Goal: Task Accomplishment & Management: Manage account settings

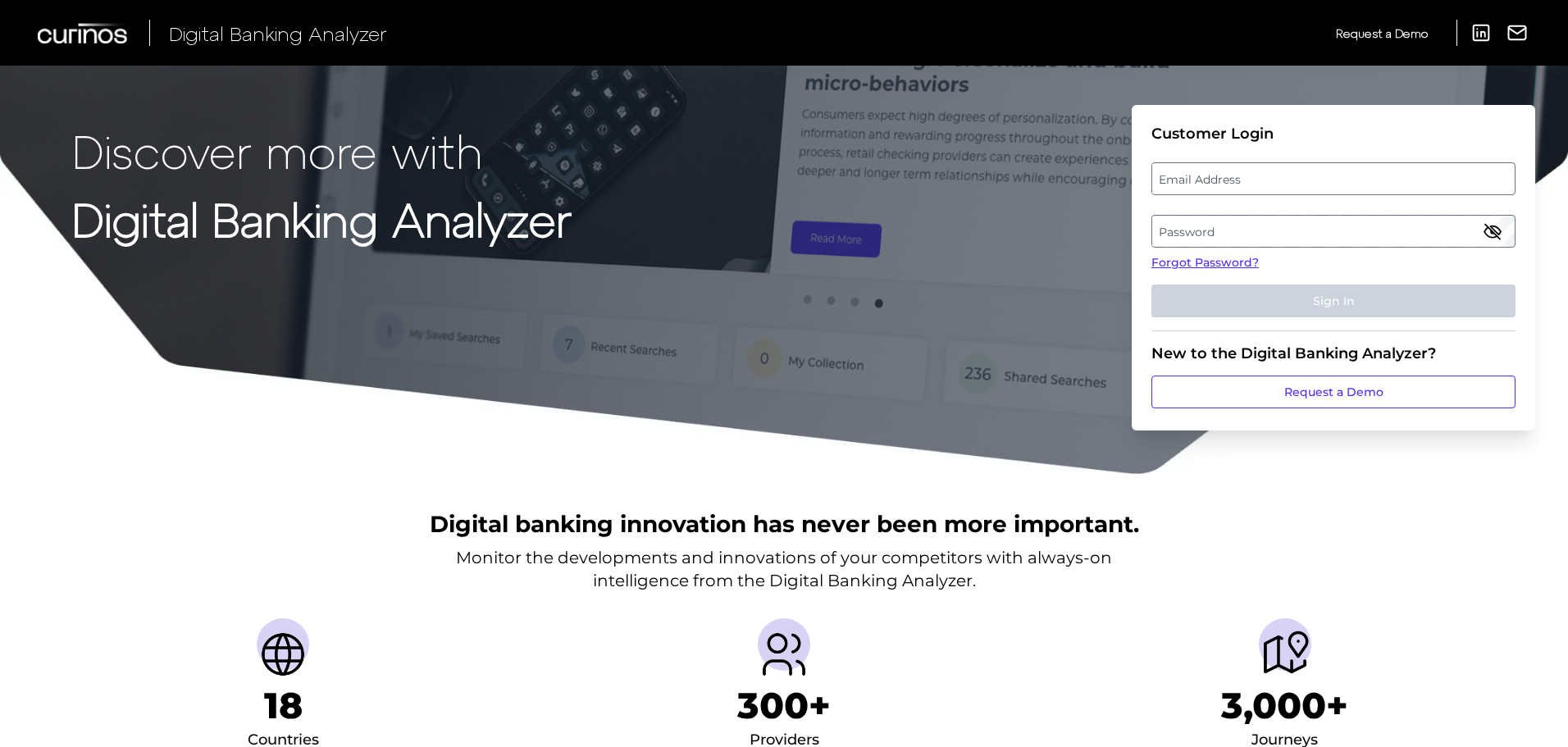
click at [1217, 197] on fieldset "Customer Login Email Address Password Forgot Password? Sign In" at bounding box center [1333, 227] width 364 height 206
click at [1211, 173] on label "Email Address" at bounding box center [1333, 178] width 362 height 29
click at [1211, 173] on input "email" at bounding box center [1333, 178] width 364 height 33
type input "[PERSON_NAME][EMAIL_ADDRESS][PERSON_NAME][DOMAIN_NAME]"
click at [1183, 237] on label "Password" at bounding box center [1333, 231] width 362 height 29
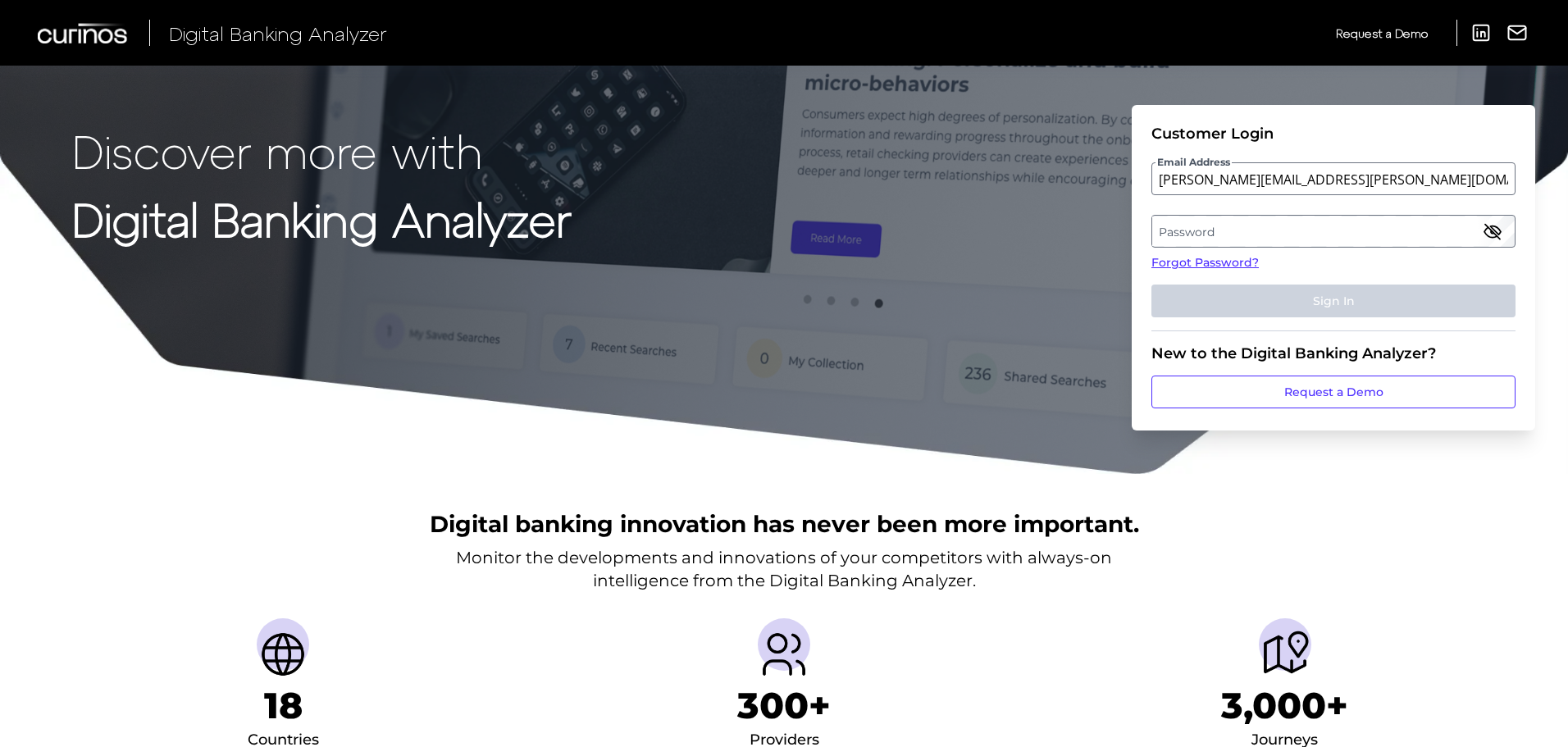
click at [1183, 237] on label "Password" at bounding box center [1333, 231] width 362 height 29
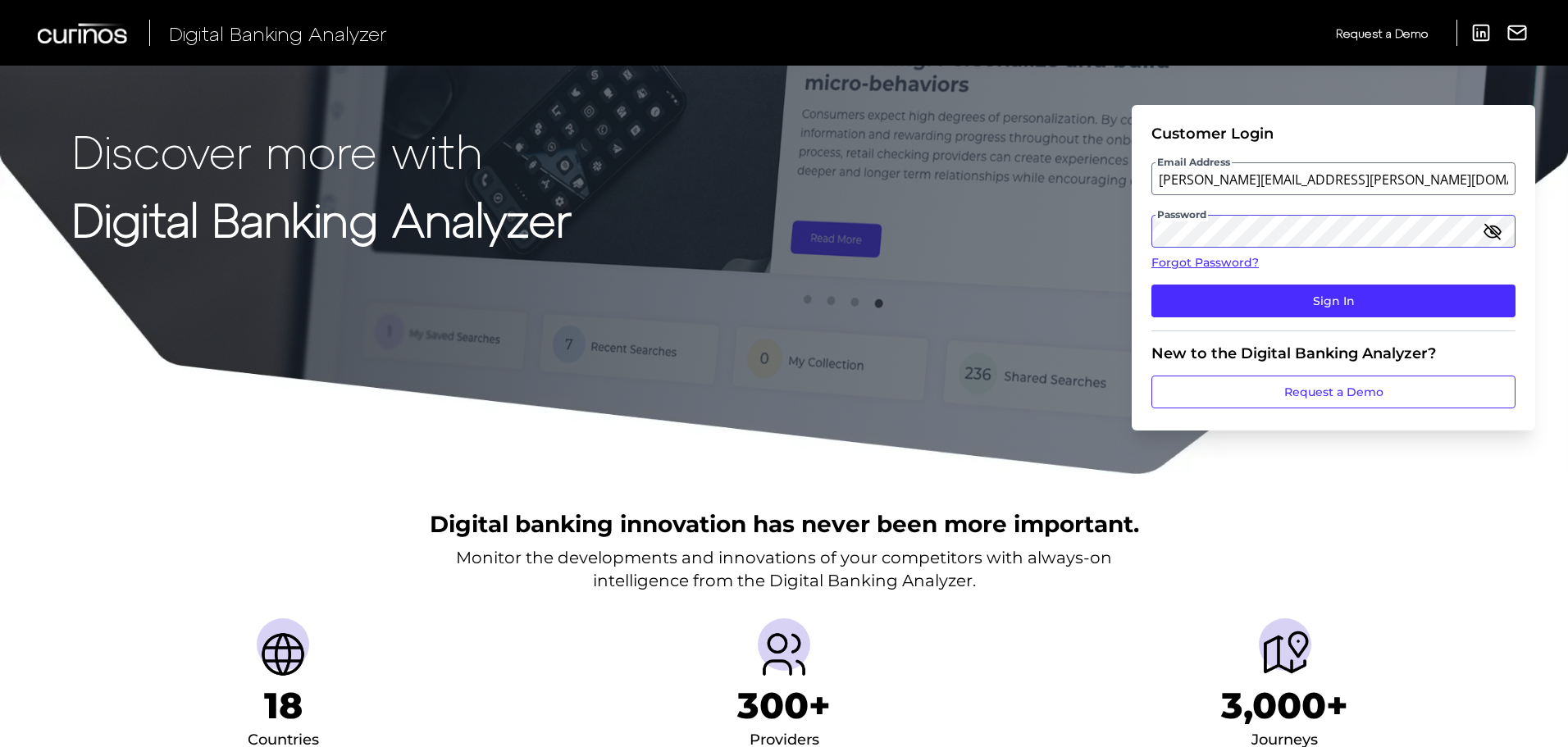
click at [1152, 284] on button "Sign In" at bounding box center [1333, 300] width 364 height 33
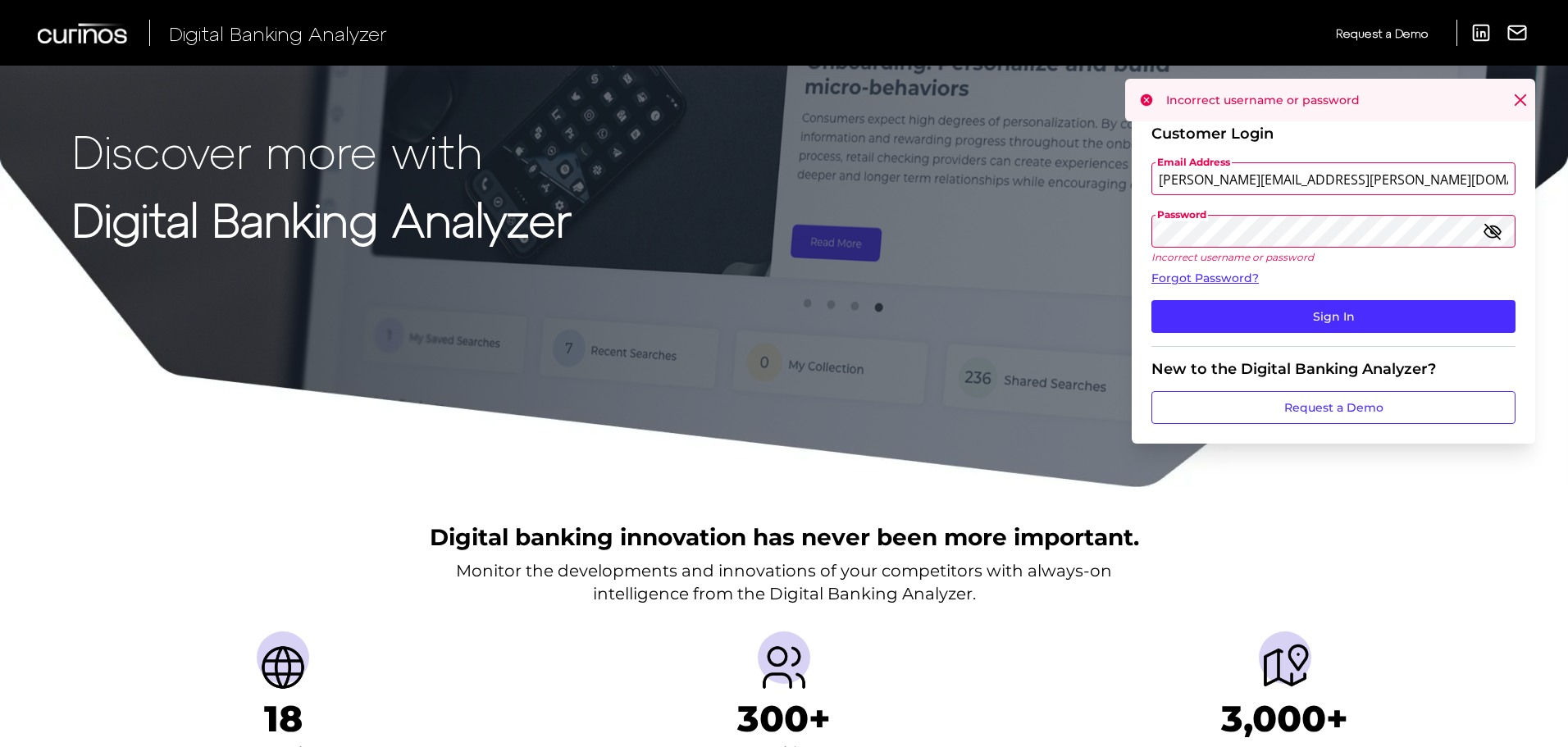
click at [1495, 237] on icon "button" at bounding box center [1493, 231] width 17 height 12
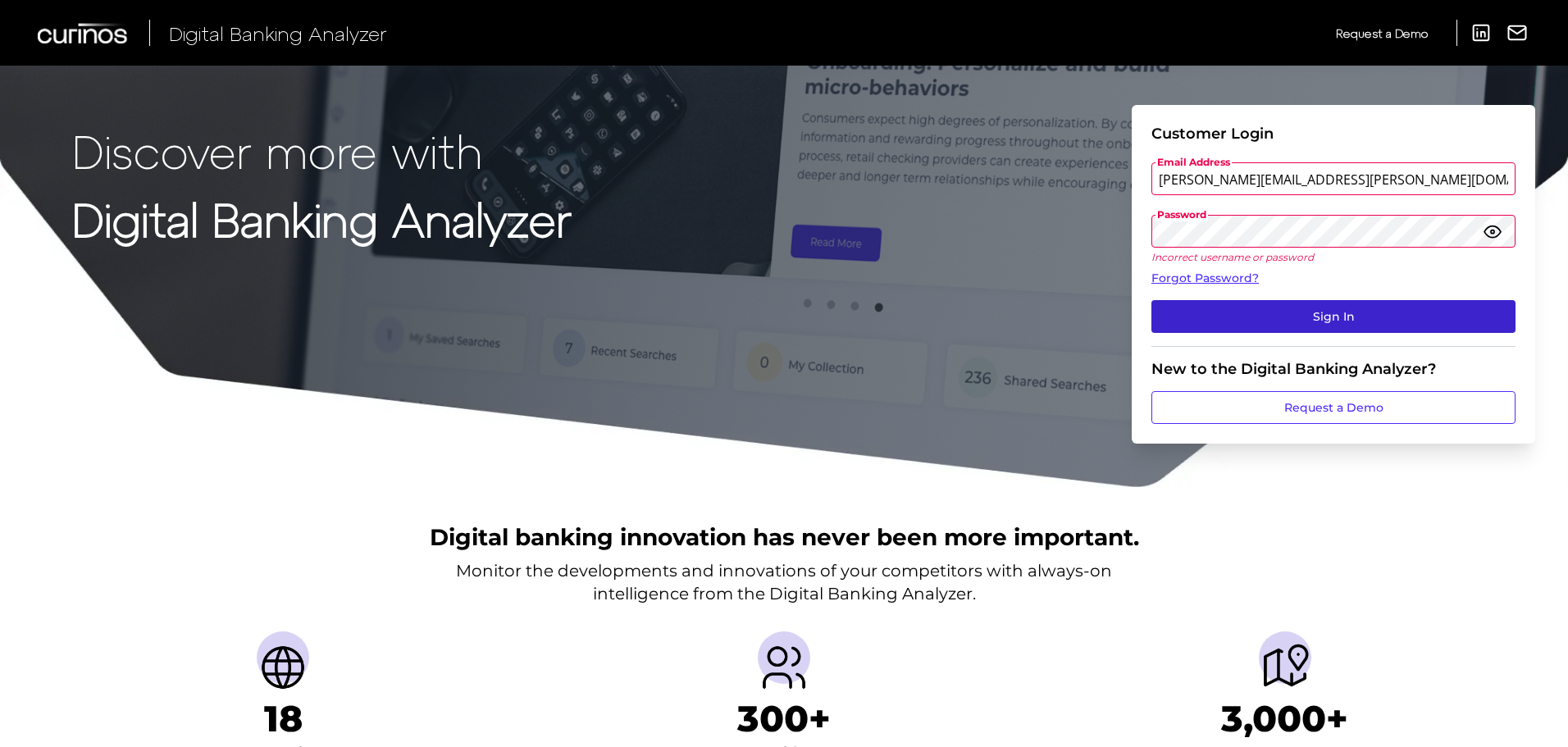
click at [1298, 309] on button "Sign In" at bounding box center [1333, 316] width 364 height 33
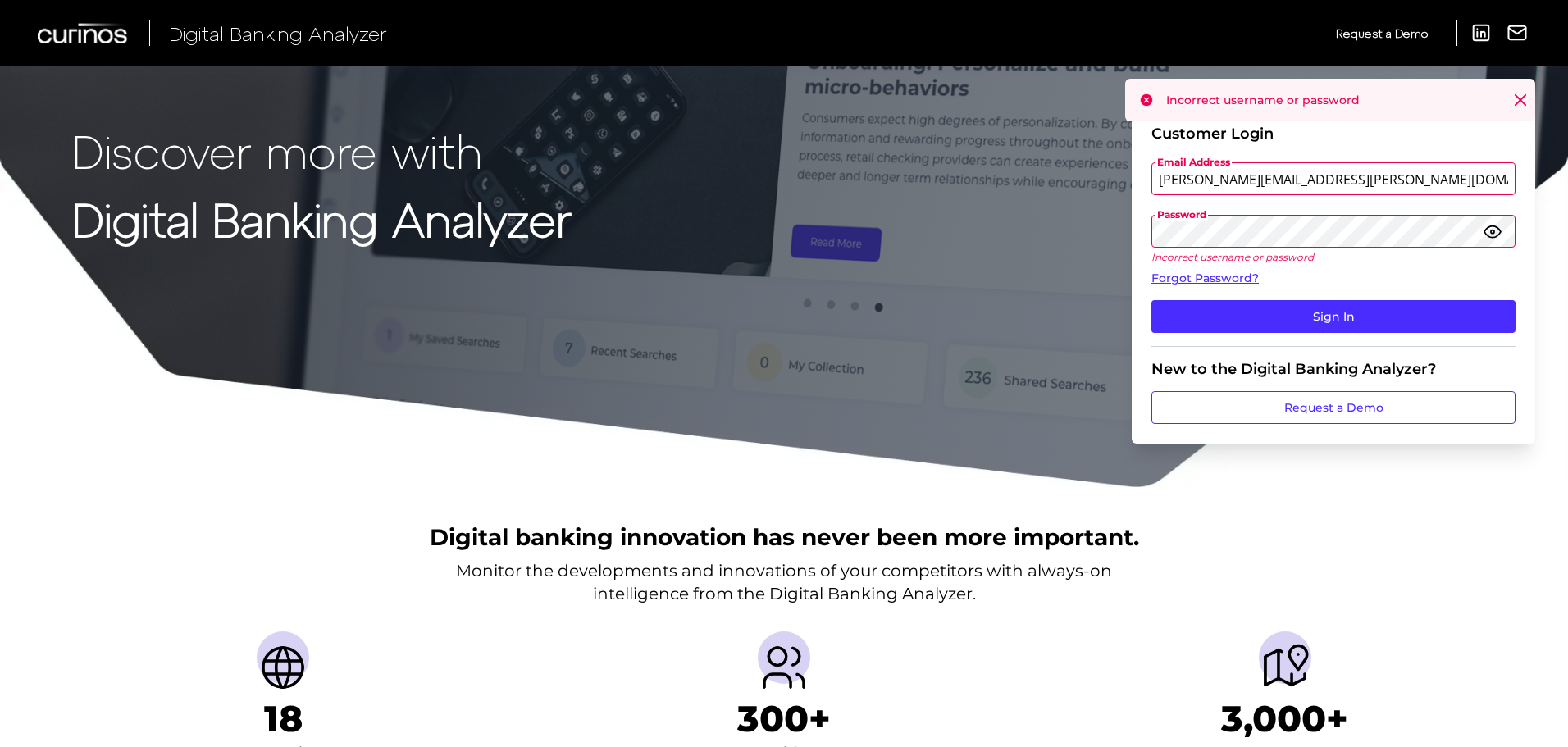
click at [1152, 300] on button "Sign In" at bounding box center [1333, 316] width 364 height 33
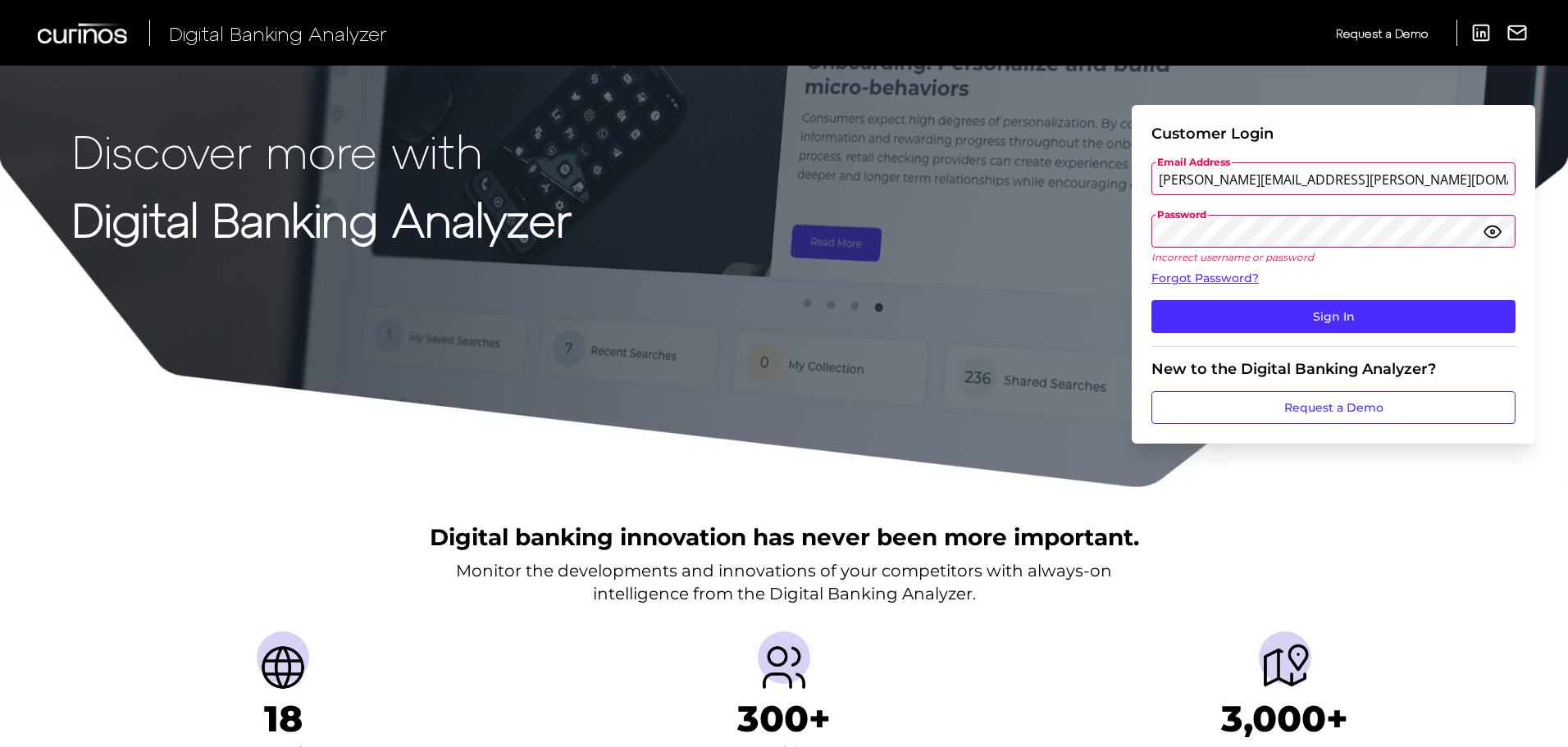
click at [1152, 300] on button "Sign In" at bounding box center [1333, 316] width 364 height 33
click at [1247, 275] on link "Forgot Password?" at bounding box center [1333, 278] width 364 height 17
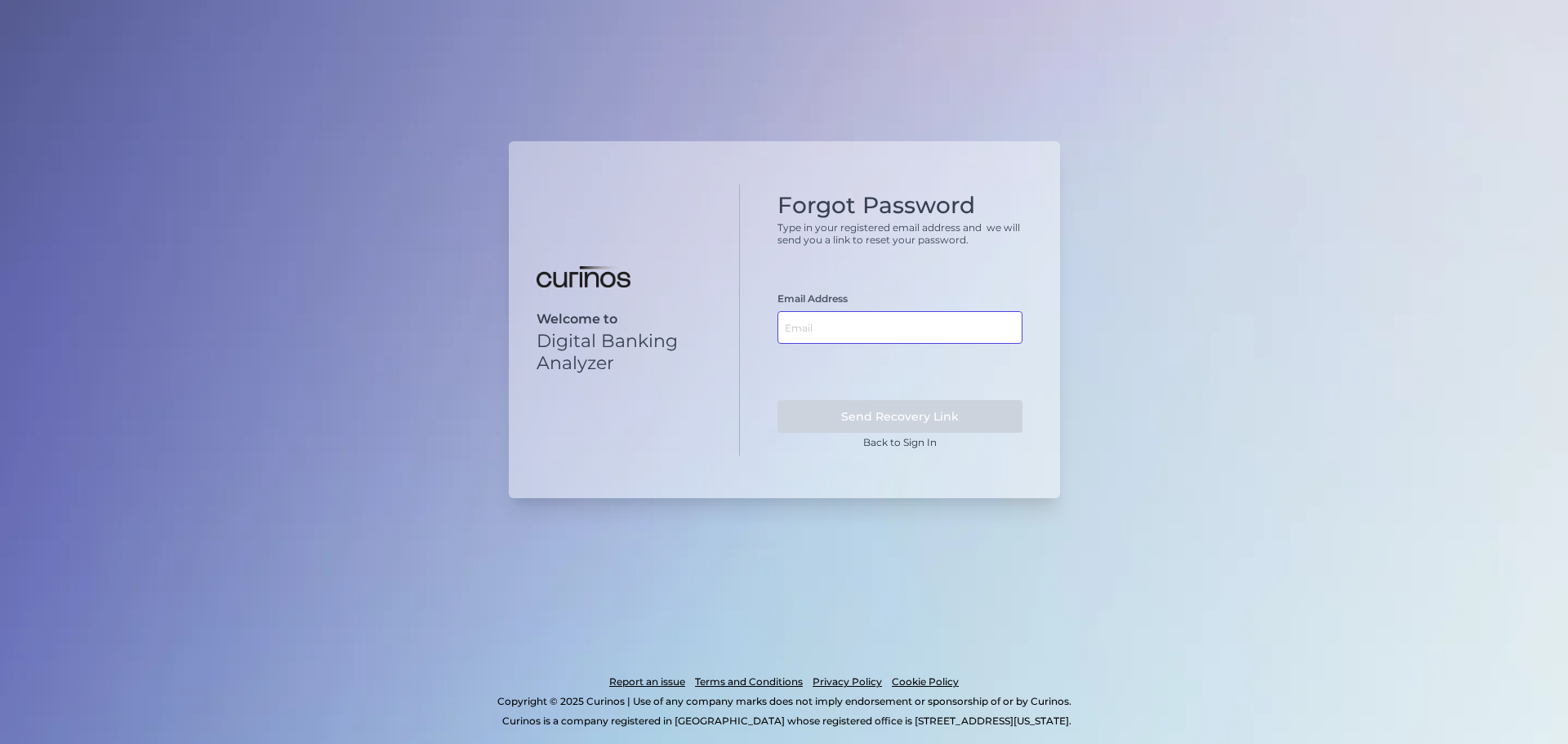
click at [839, 328] on input "text" at bounding box center [900, 327] width 245 height 33
type input "[PERSON_NAME][EMAIL_ADDRESS][PERSON_NAME][DOMAIN_NAME]"
click at [777, 400] on button "Send Recovery Link" at bounding box center [900, 416] width 245 height 33
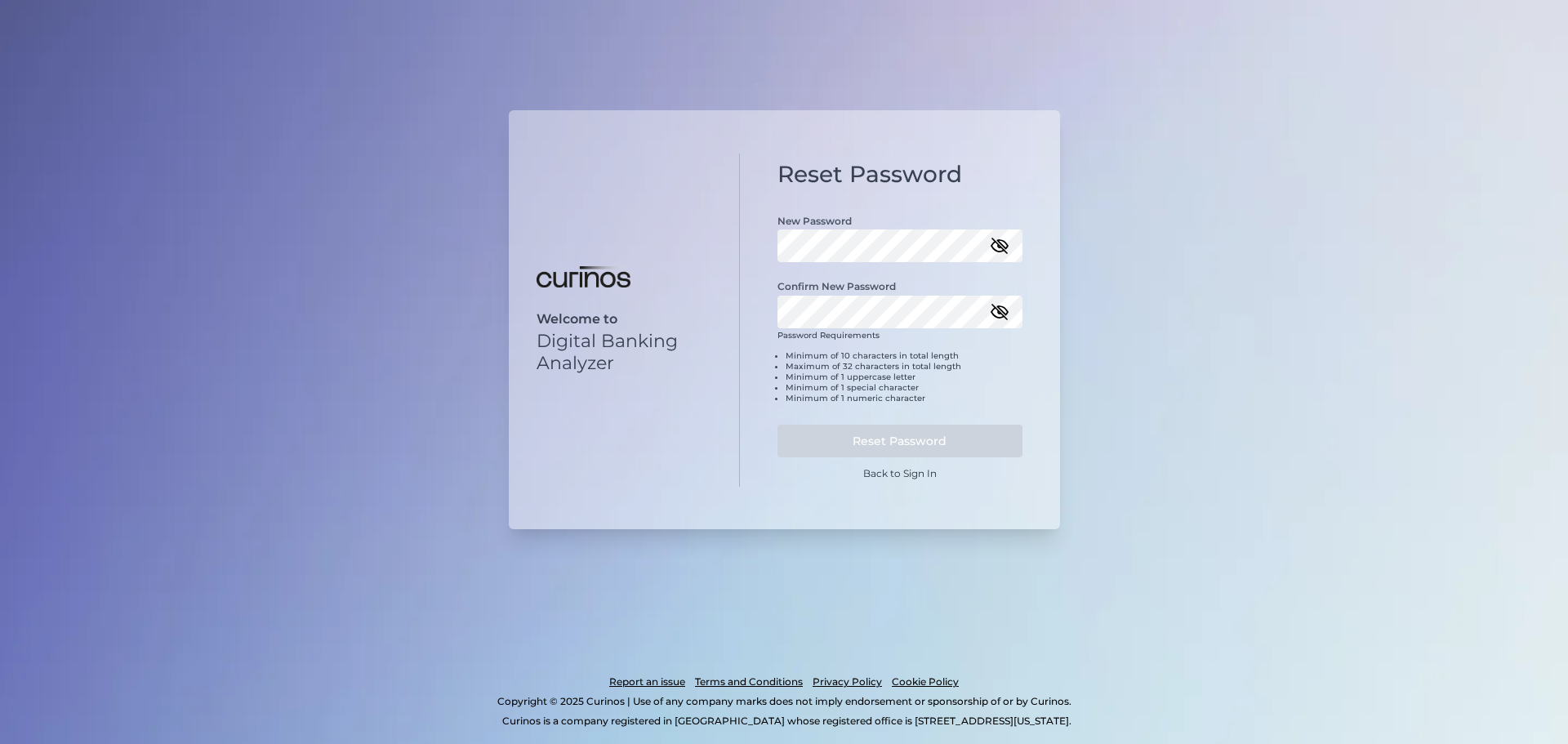
click at [1004, 250] on icon "button" at bounding box center [1000, 245] width 17 height 11
click at [878, 436] on button "Reset Password" at bounding box center [900, 441] width 245 height 33
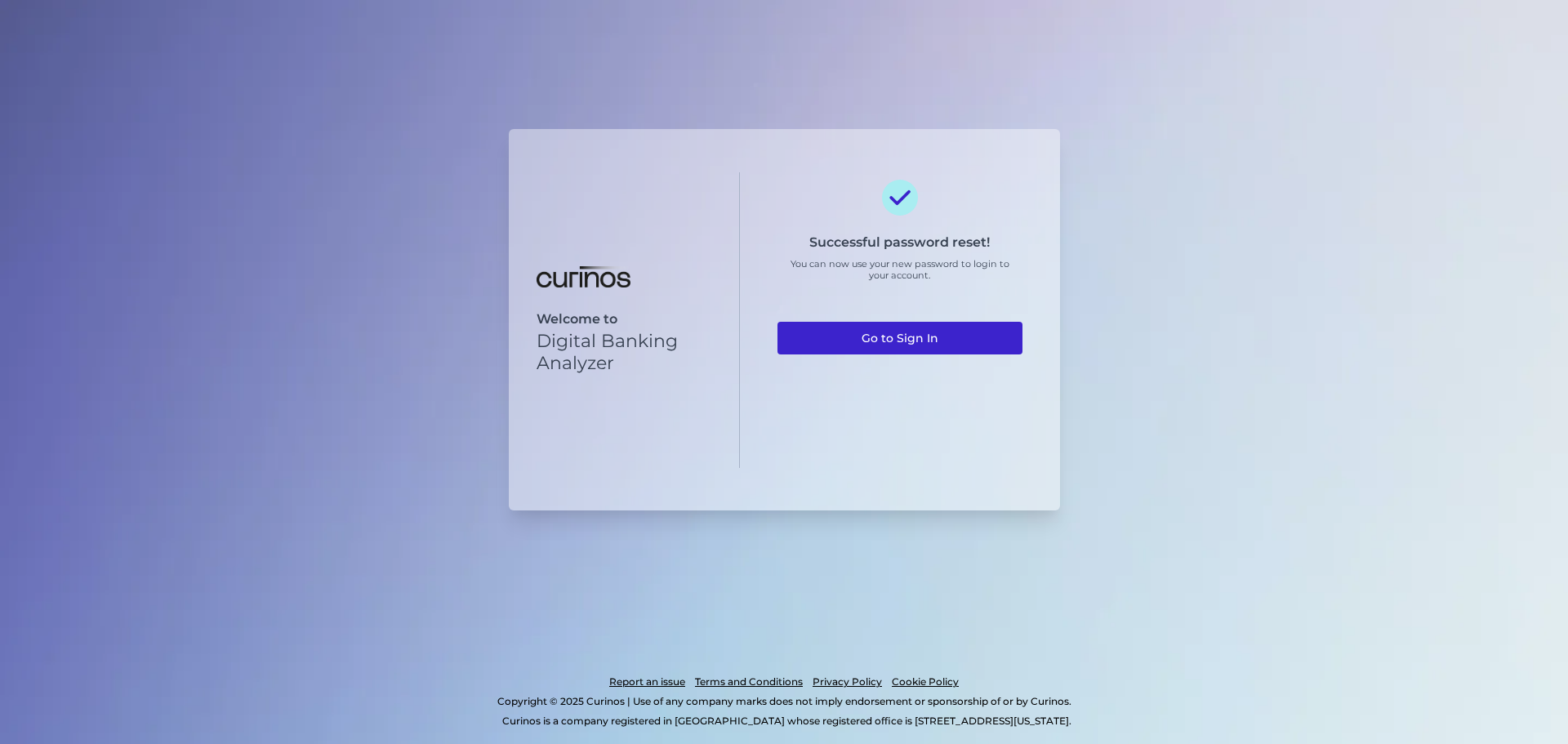
drag, startPoint x: 903, startPoint y: 339, endPoint x: 932, endPoint y: 342, distance: 29.2
click at [903, 339] on link "Go to Sign In" at bounding box center [900, 338] width 245 height 33
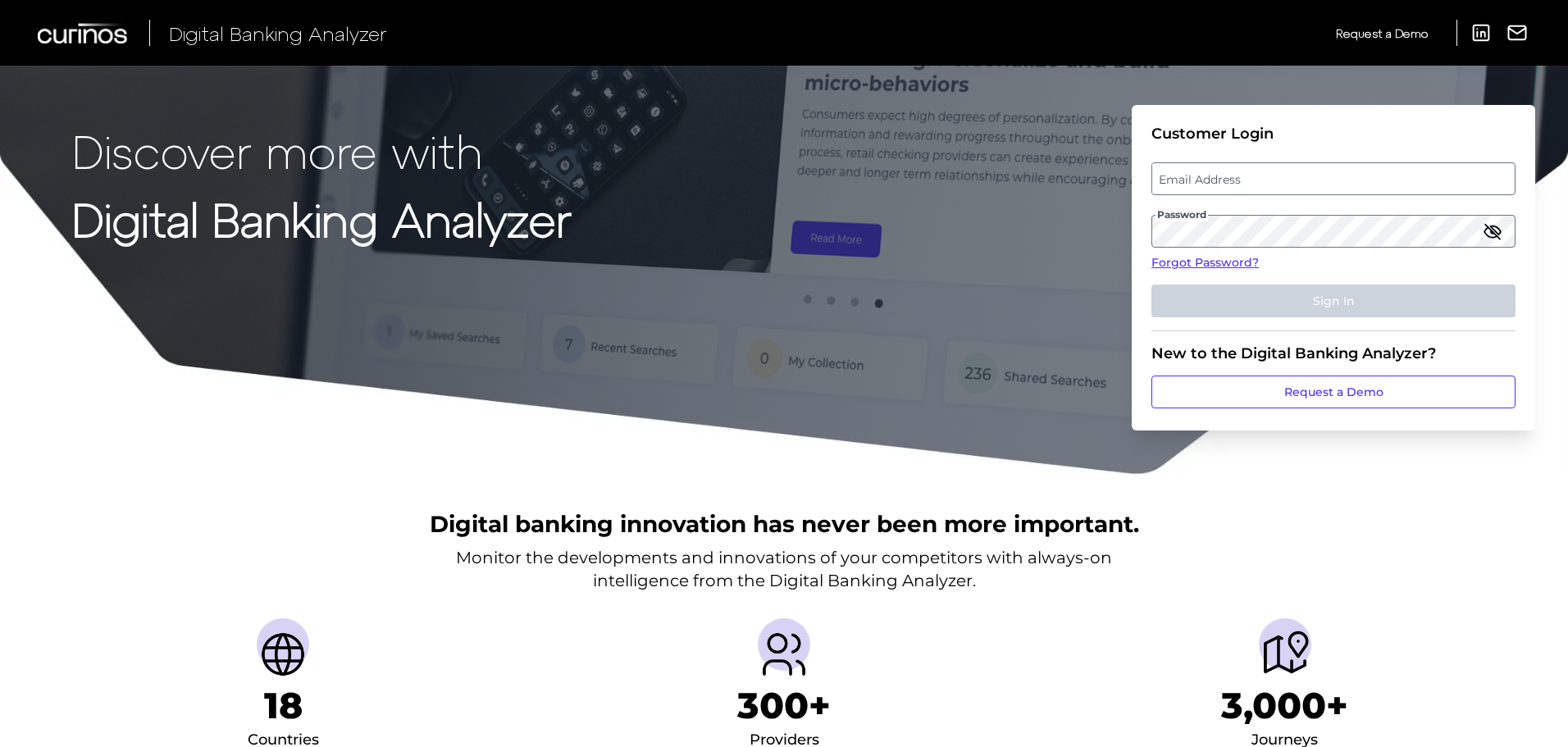
click at [1223, 173] on label "Email Address" at bounding box center [1333, 178] width 362 height 29
click at [1223, 173] on input "email" at bounding box center [1333, 178] width 364 height 33
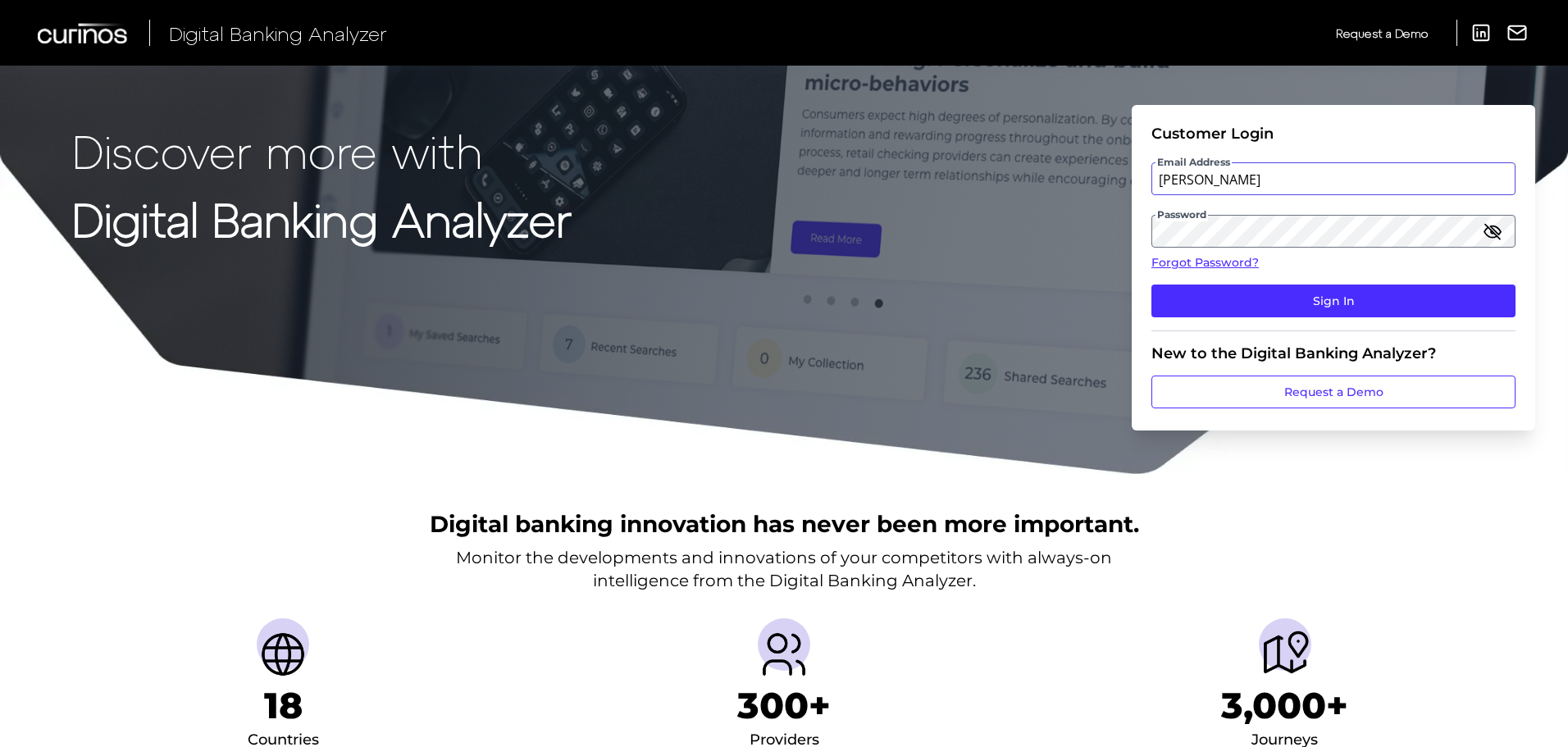
type input "[PERSON_NAME][EMAIL_ADDRESS][PERSON_NAME][DOMAIN_NAME]"
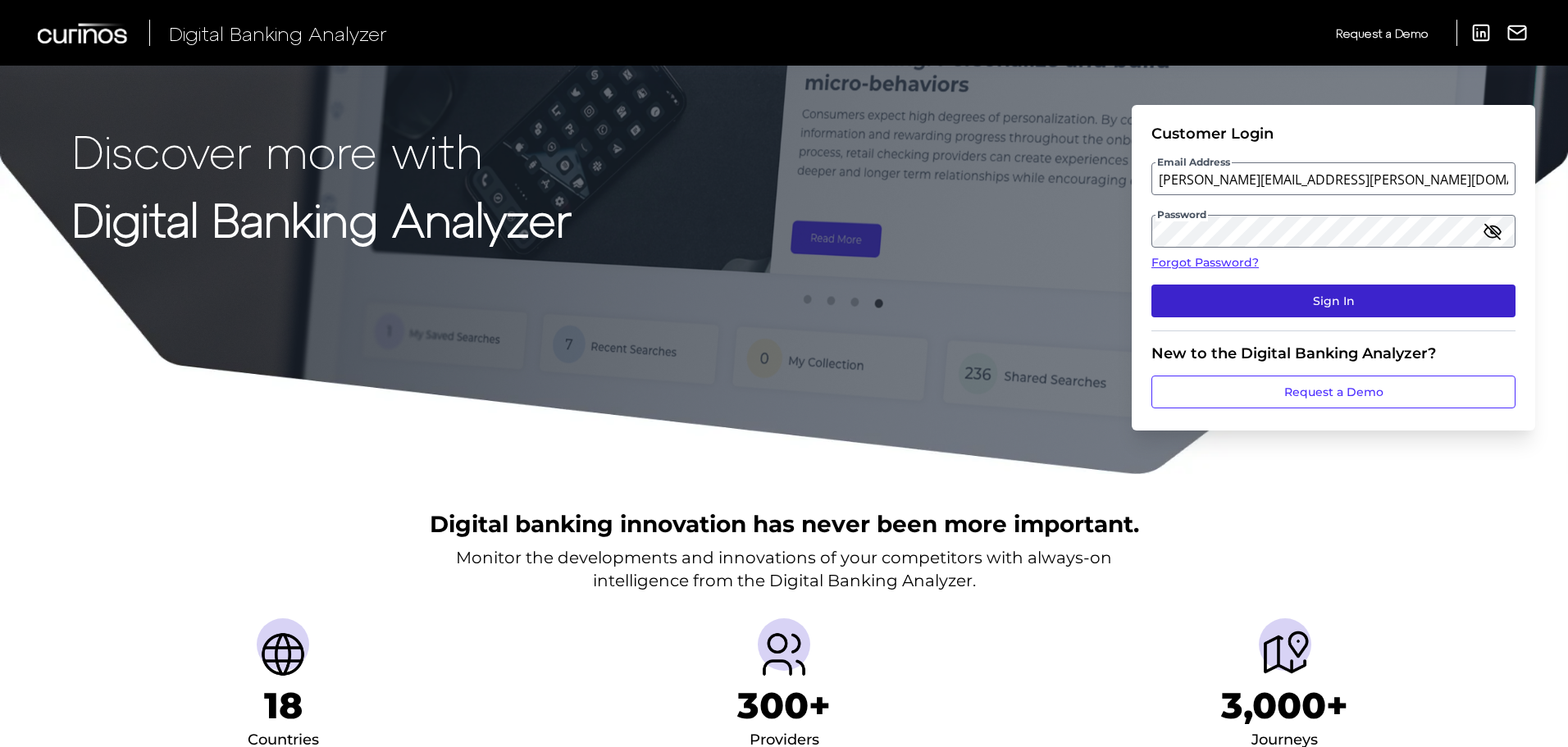
click at [1263, 296] on button "Sign In" at bounding box center [1333, 300] width 364 height 33
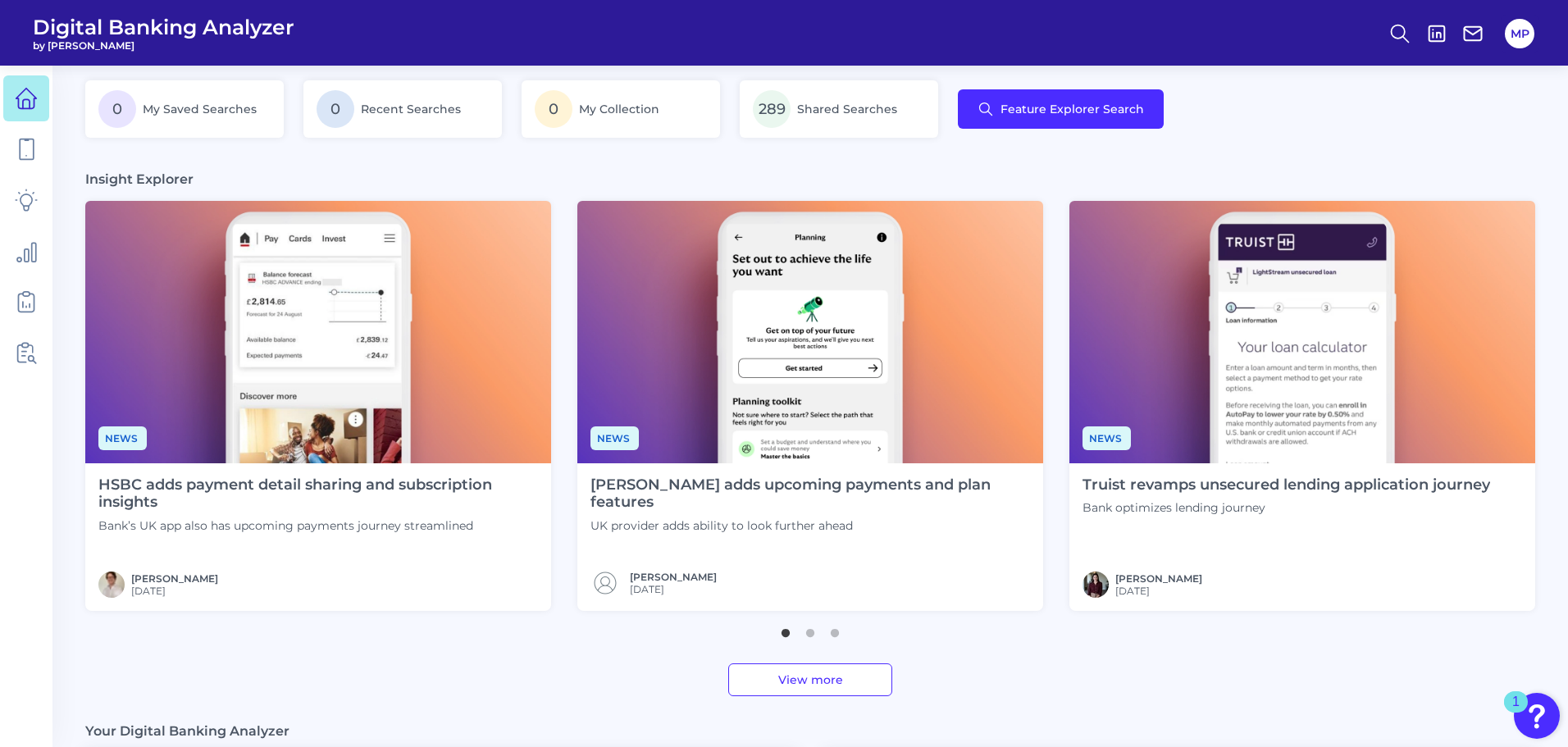
scroll to position [328, 0]
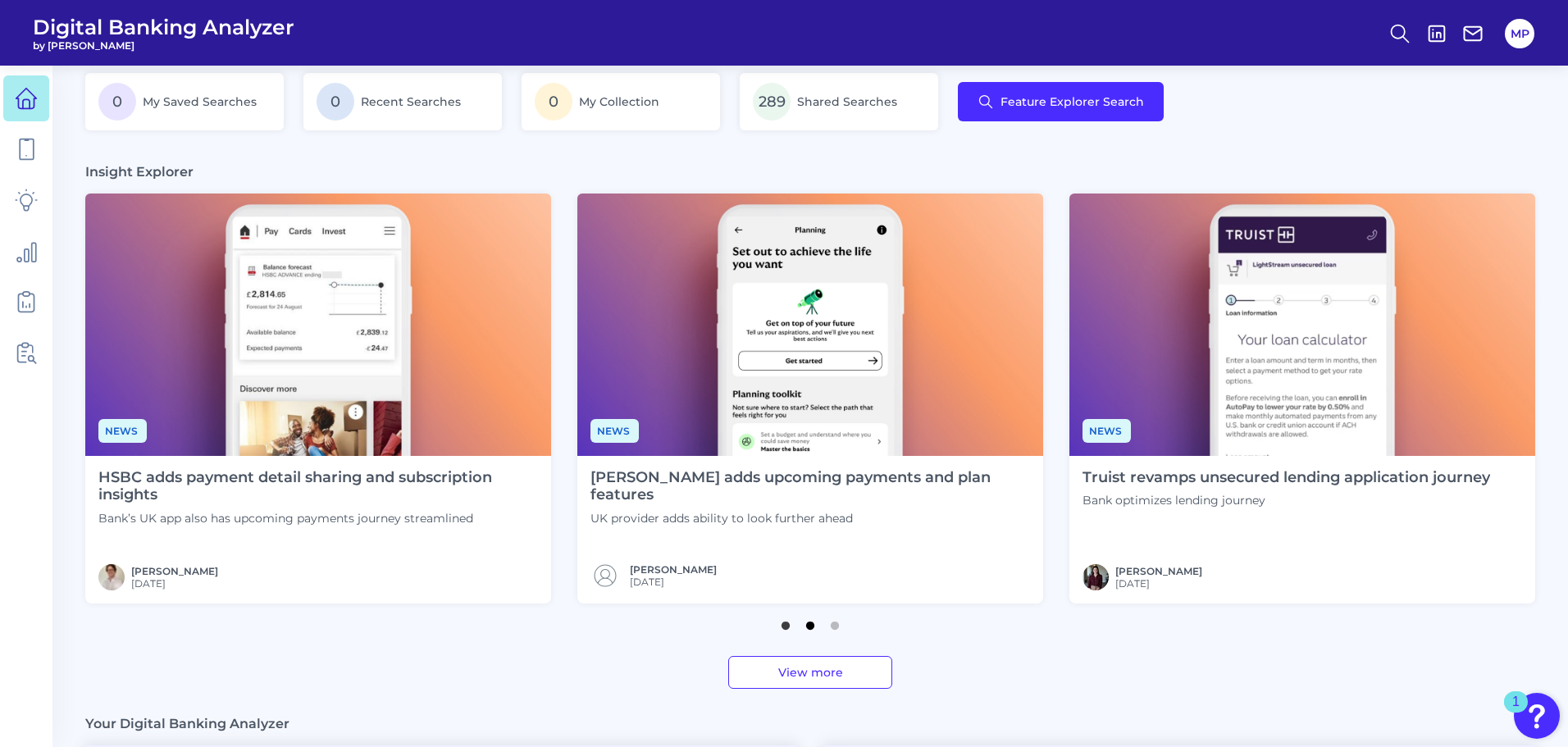
click at [809, 629] on button "2" at bounding box center [810, 621] width 17 height 17
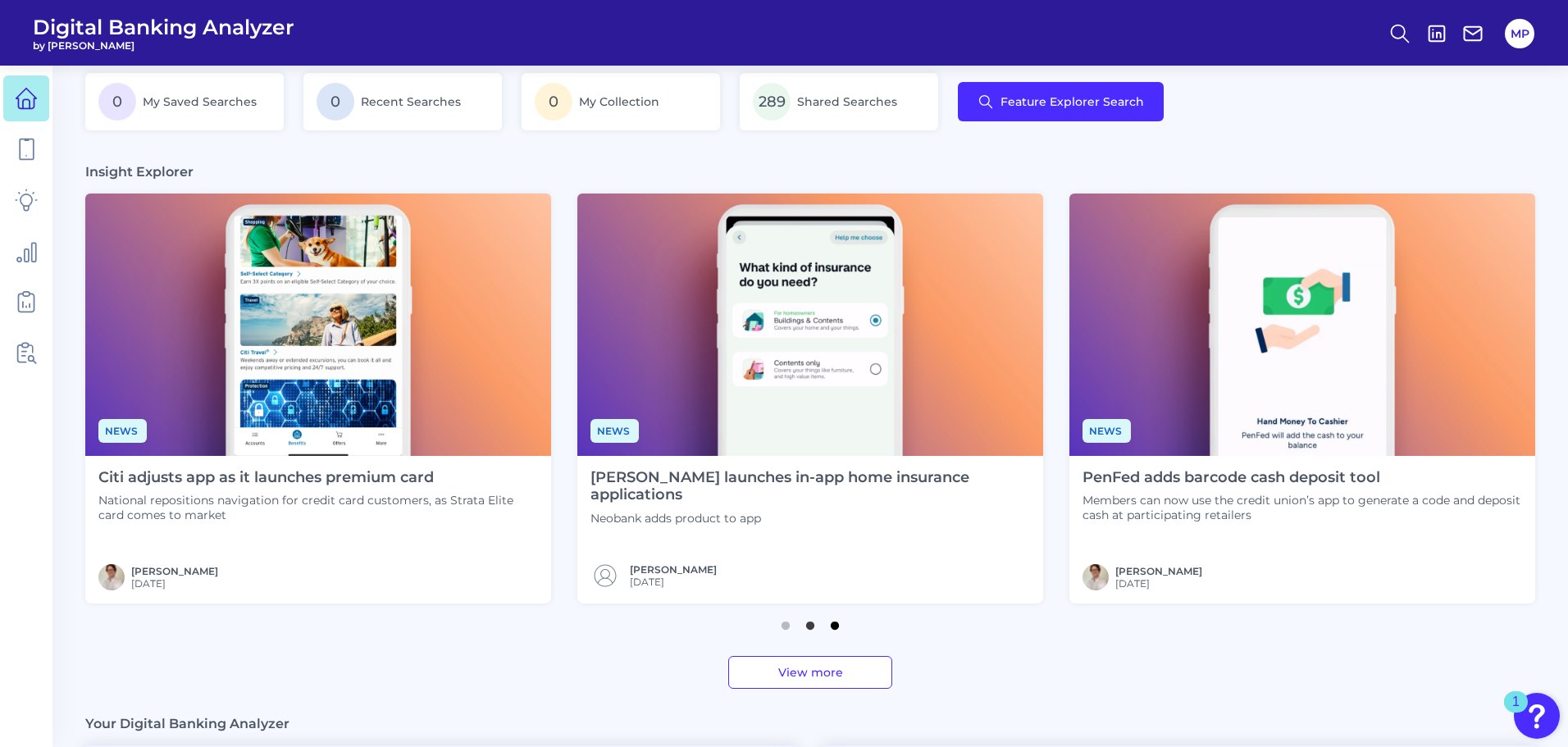
click at [831, 630] on button "3" at bounding box center [835, 621] width 17 height 17
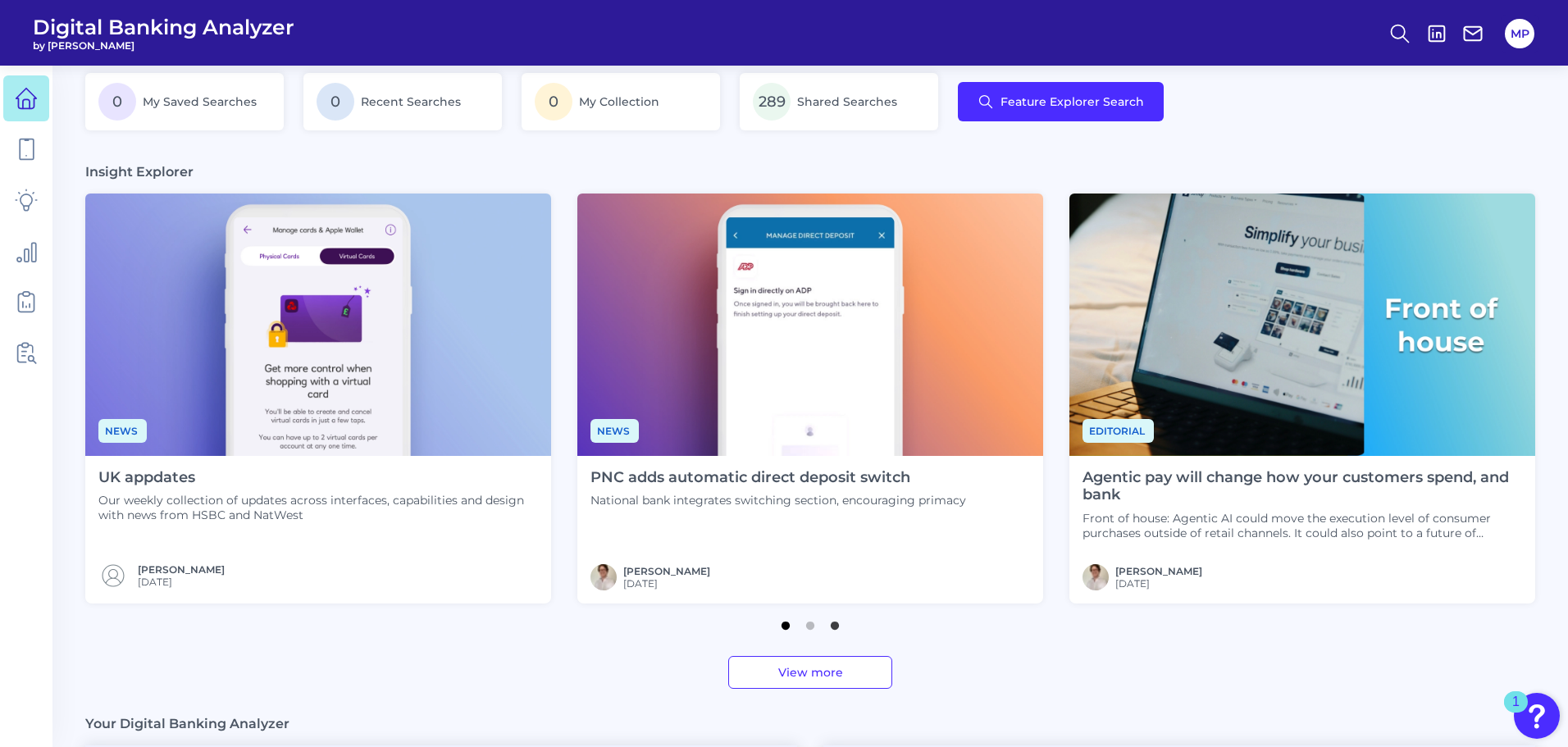
click at [792, 630] on button "1" at bounding box center [785, 621] width 17 height 17
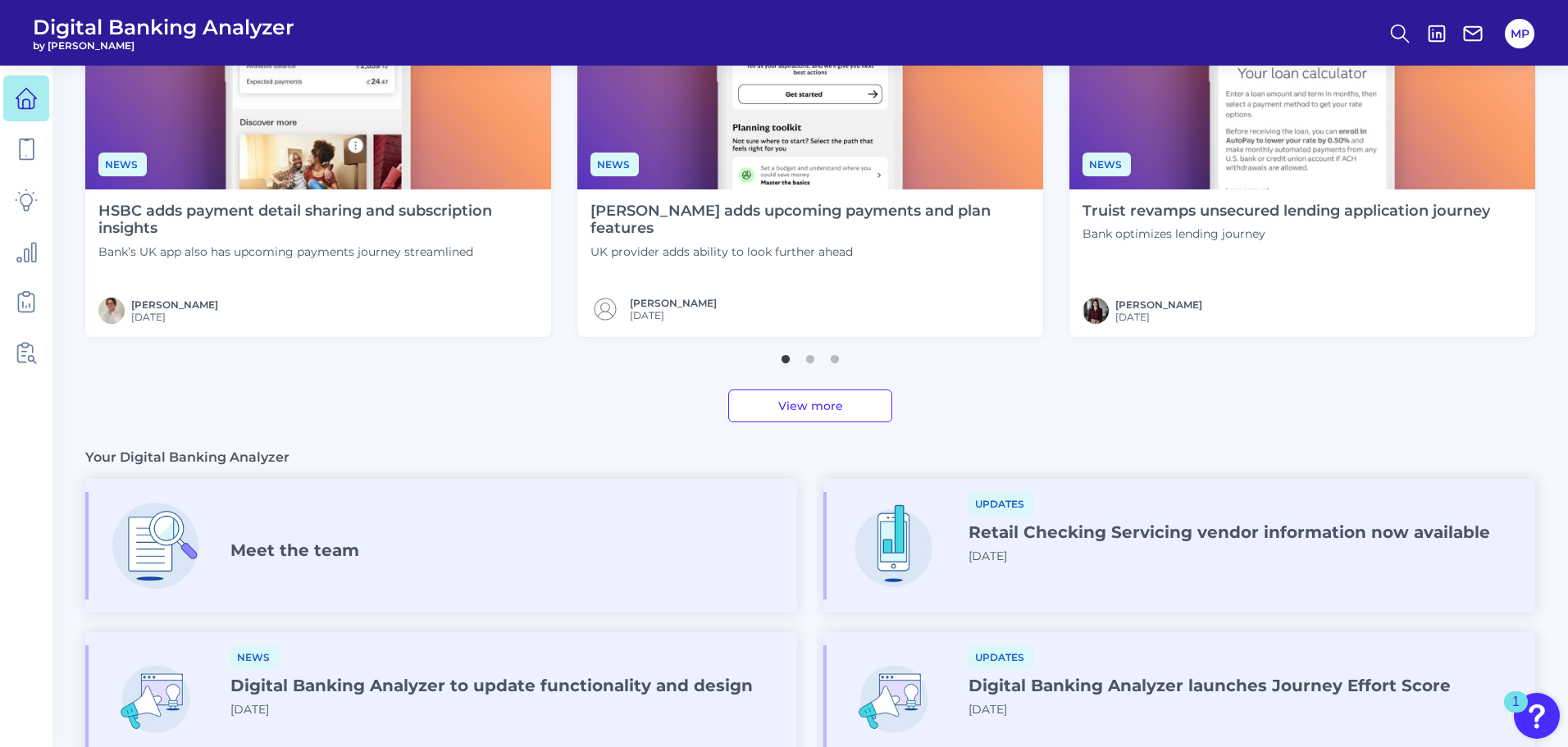
scroll to position [738, 0]
